Goal: Information Seeking & Learning: Learn about a topic

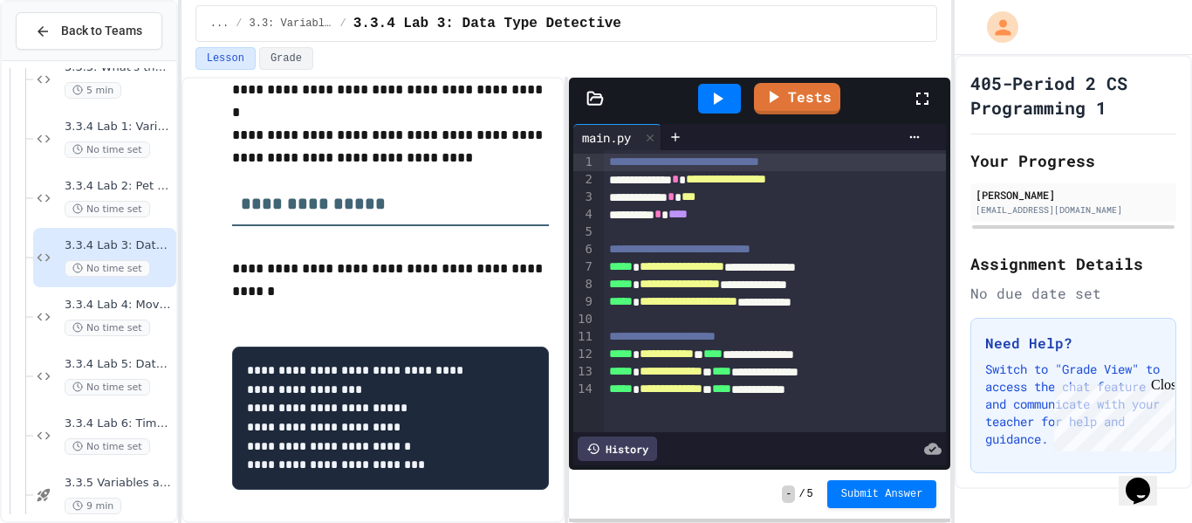
scroll to position [236, 0]
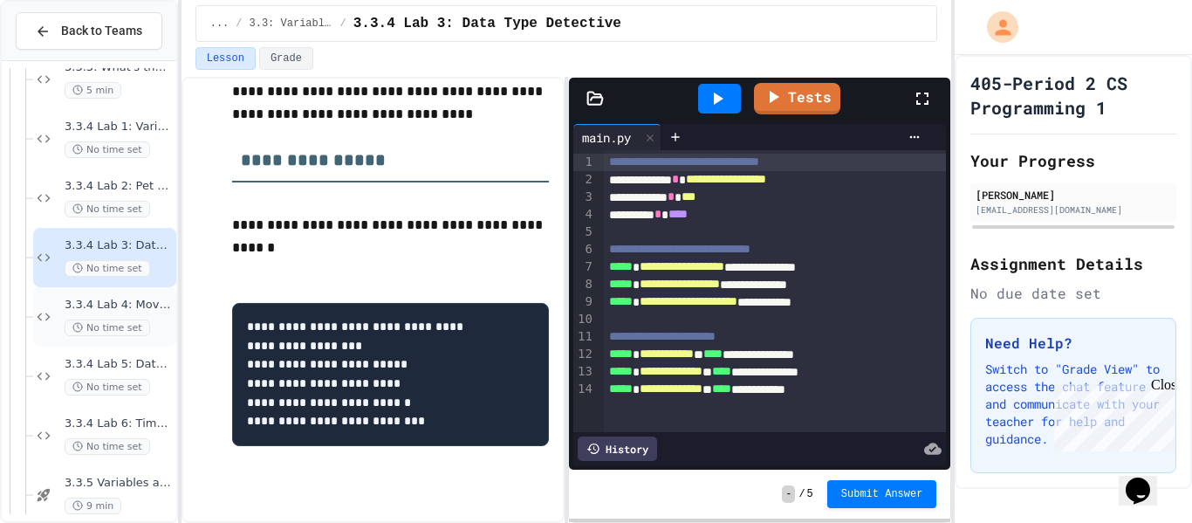
click at [140, 305] on span "3.3.4 Lab 4: Movie Database" at bounding box center [119, 305] width 108 height 15
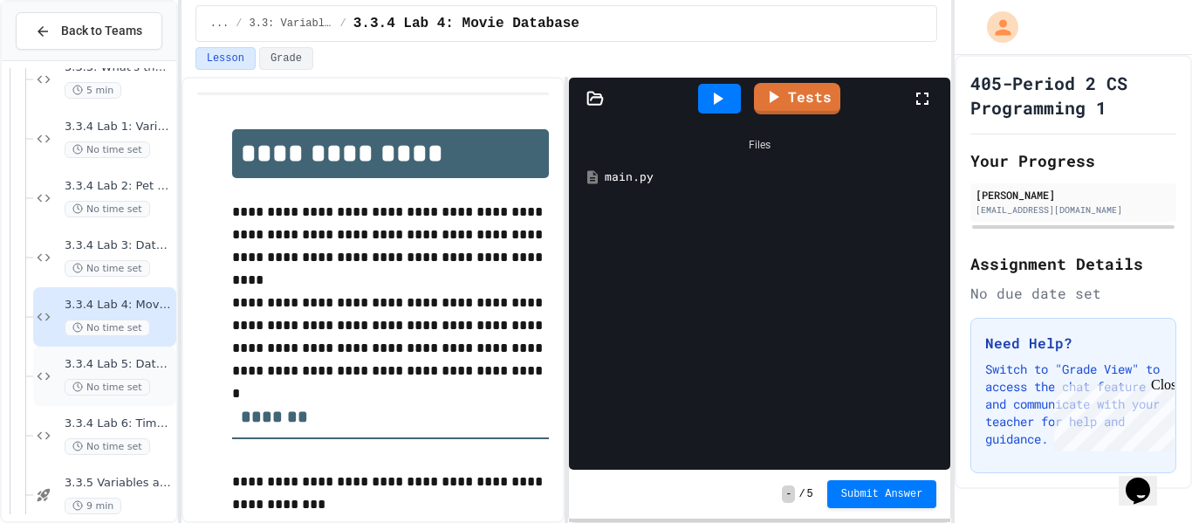
click at [138, 369] on span "3.3.4 Lab 5: Data Profile Organizer" at bounding box center [119, 364] width 108 height 15
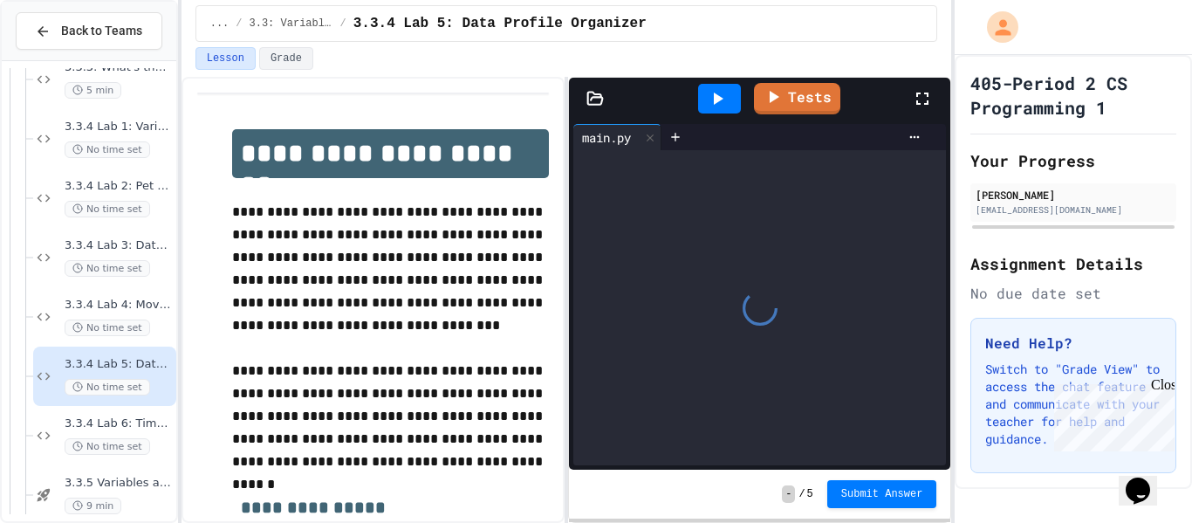
scroll to position [524, 0]
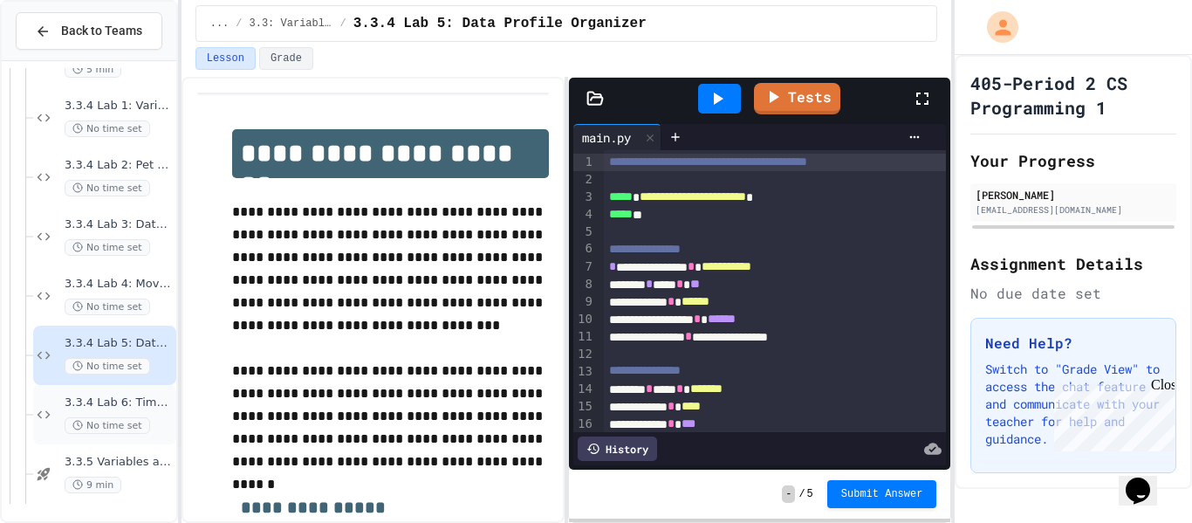
click at [140, 397] on span "3.3.4 Lab 6: Time Capsule Creator" at bounding box center [119, 402] width 108 height 15
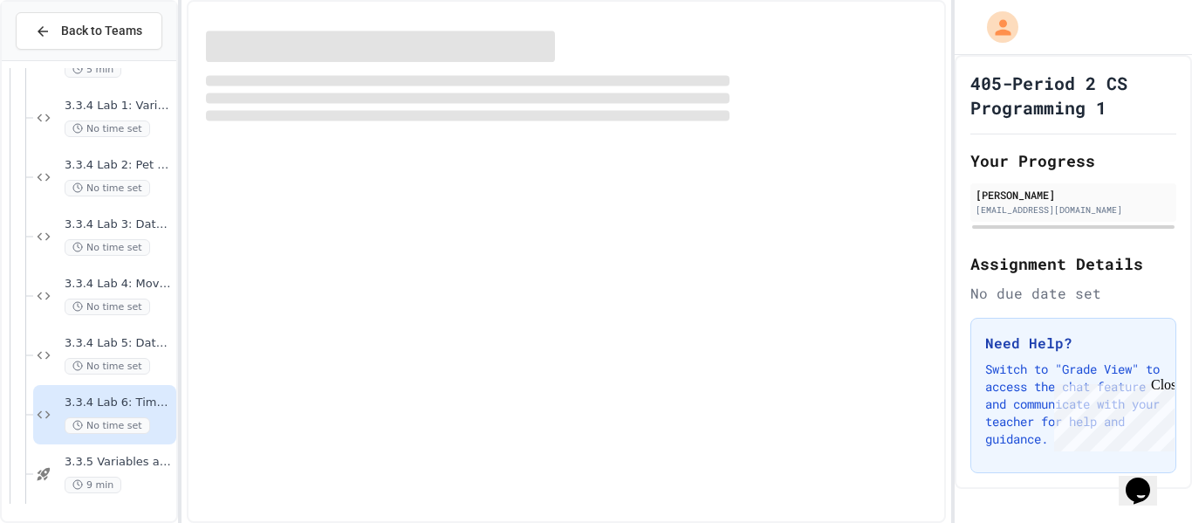
scroll to position [504, 0]
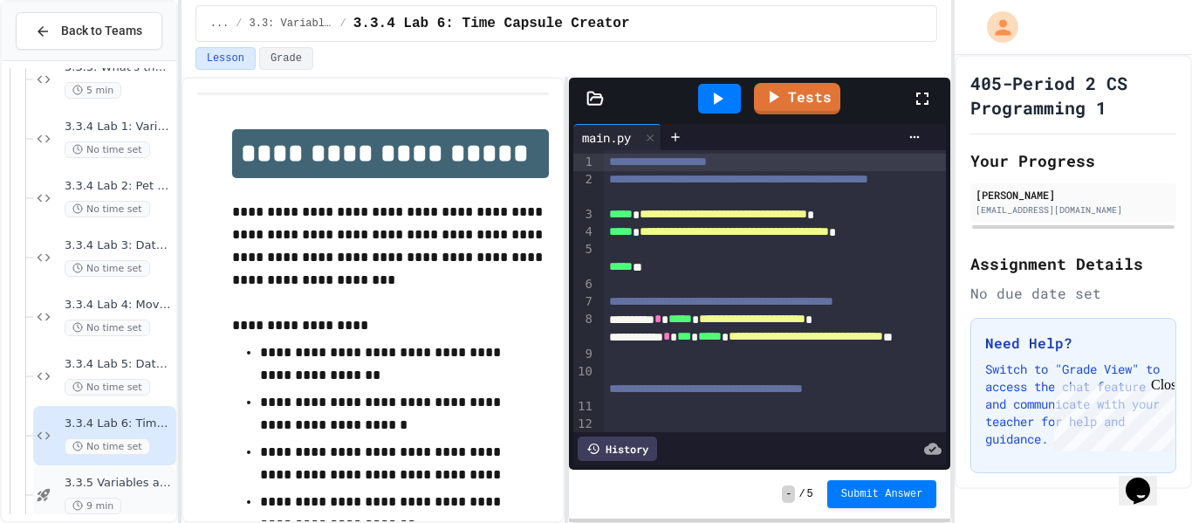
click at [124, 481] on span "3.3.5 Variables and Data types - quiz" at bounding box center [119, 483] width 108 height 15
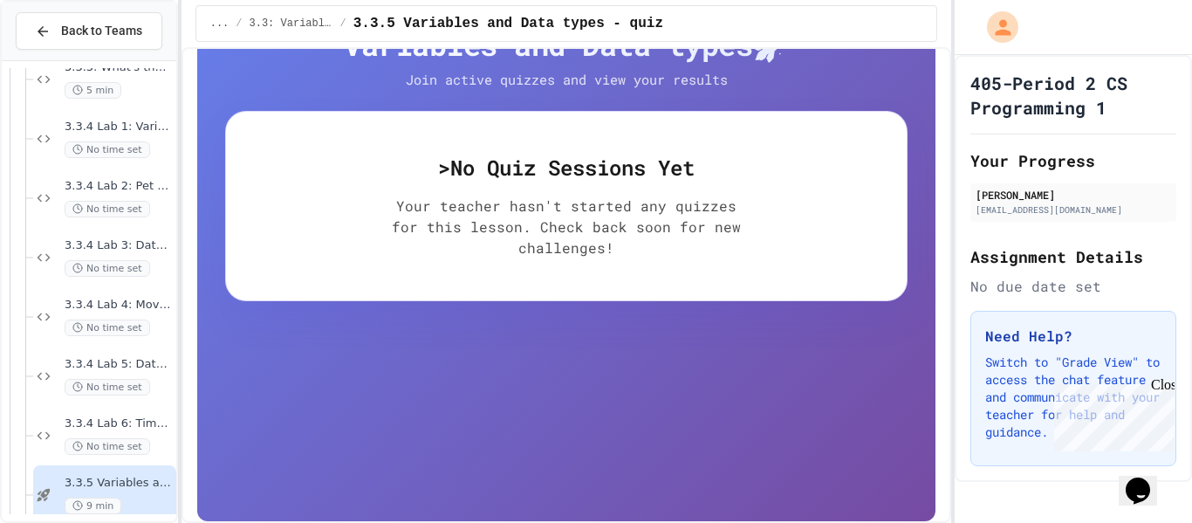
scroll to position [263, 0]
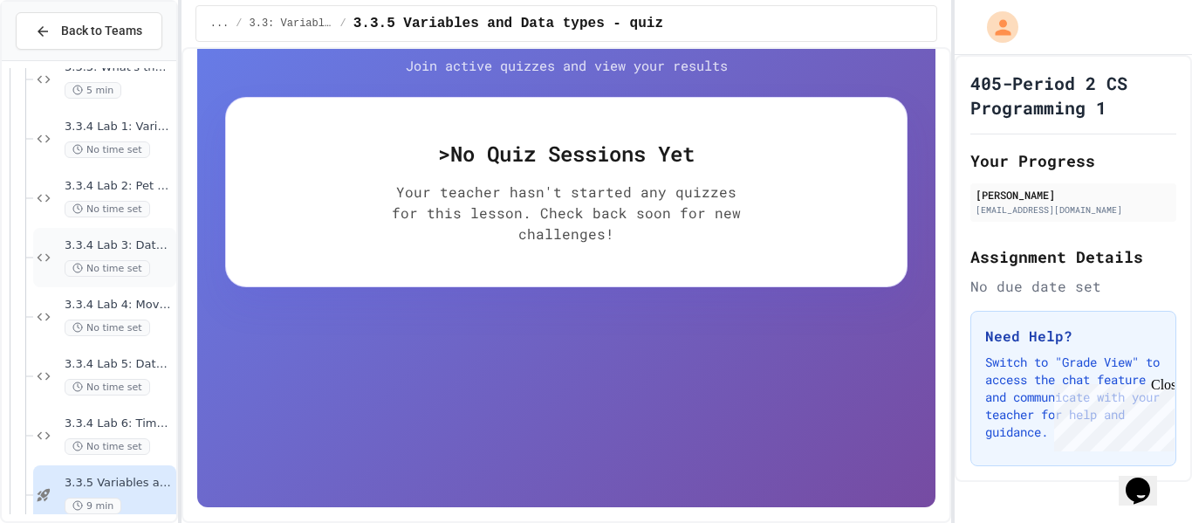
click at [113, 244] on span "3.3.4 Lab 3: Data Type Detective" at bounding box center [119, 245] width 108 height 15
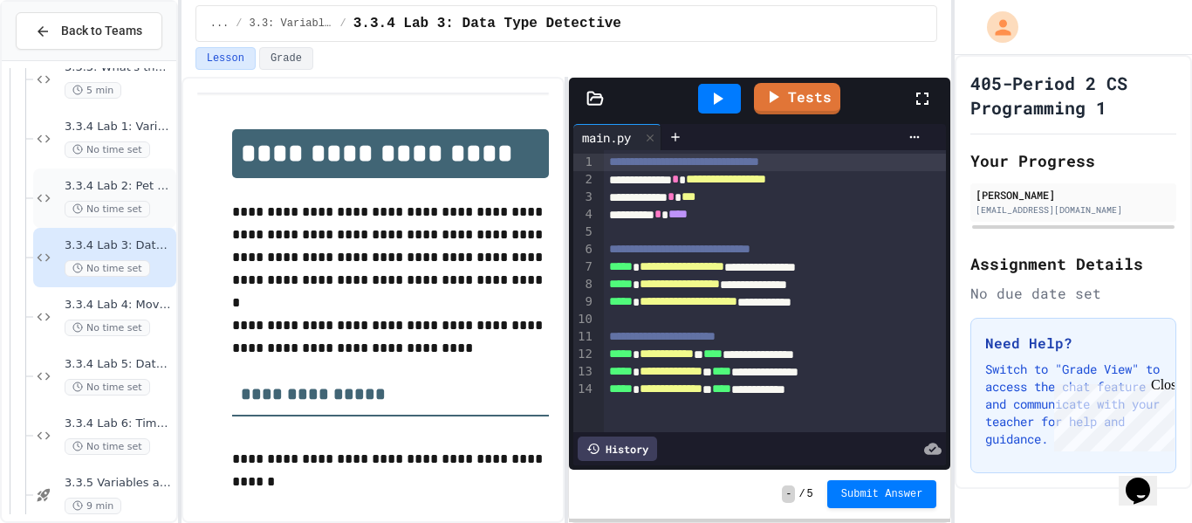
click at [143, 187] on span "3.3.4 Lab 2: Pet Store Inventory" at bounding box center [119, 186] width 108 height 15
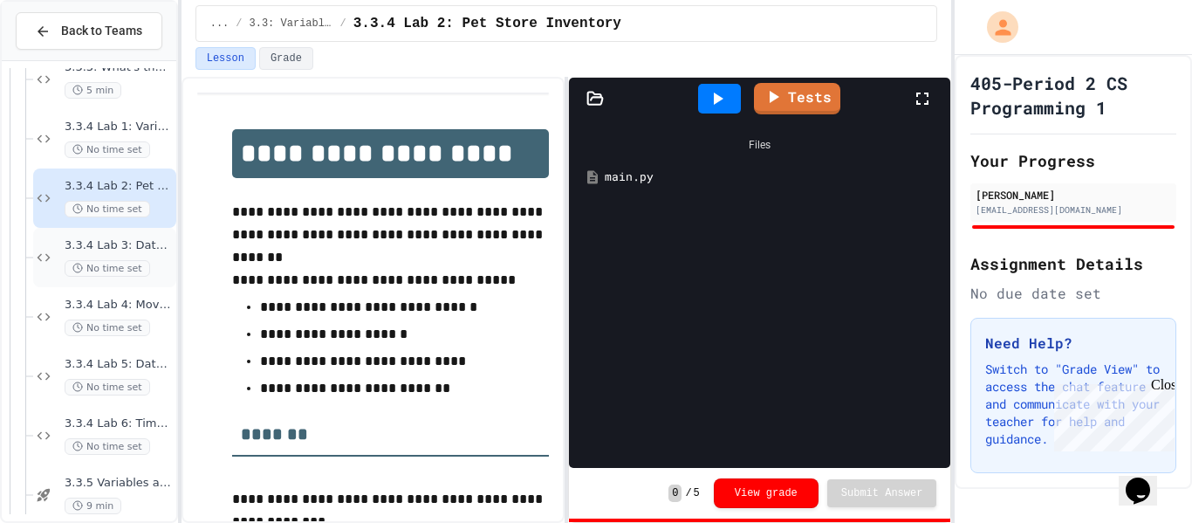
click at [145, 241] on span "3.3.4 Lab 3: Data Type Detective" at bounding box center [119, 245] width 108 height 15
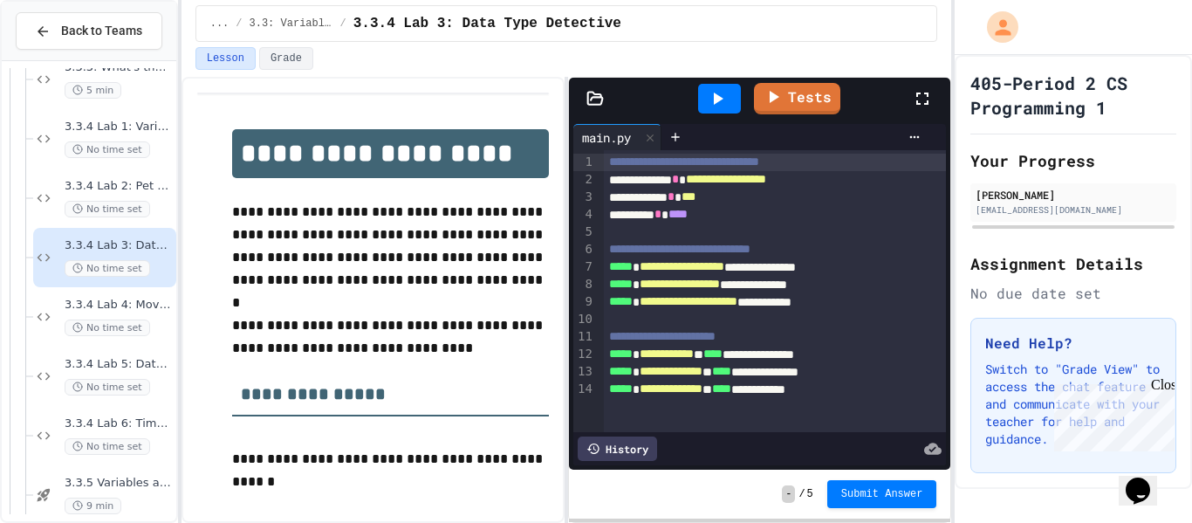
click at [145, 241] on span "3.3.4 Lab 3: Data Type Detective" at bounding box center [119, 245] width 108 height 15
